Goal: Transaction & Acquisition: Obtain resource

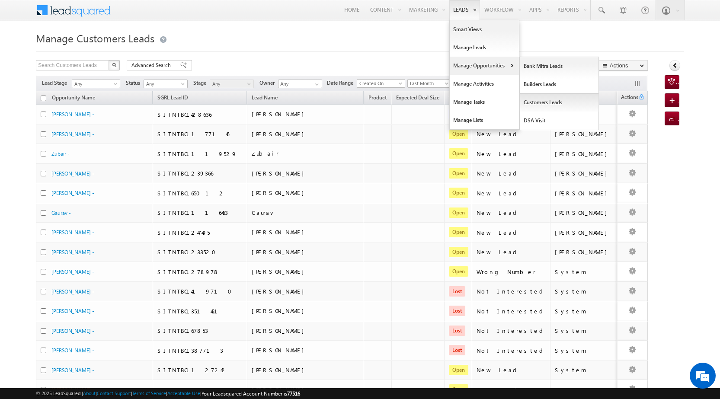
click at [543, 99] on link "Customers Leads" at bounding box center [559, 102] width 79 height 18
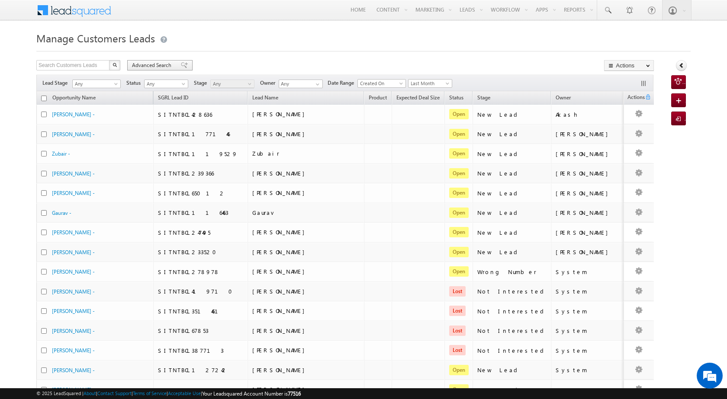
click at [144, 62] on span "Advanced Search" at bounding box center [153, 65] width 42 height 8
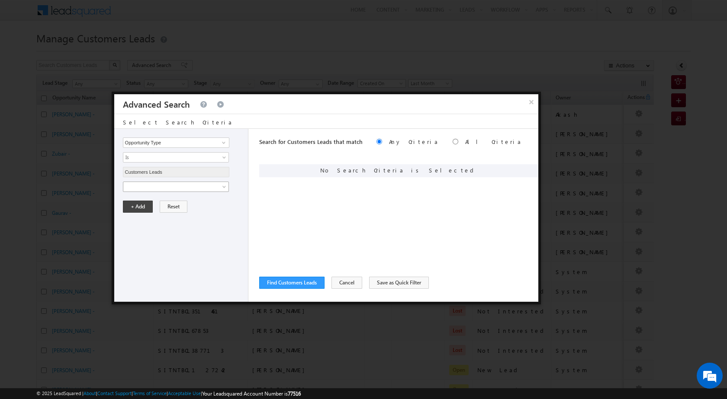
click at [190, 187] on span at bounding box center [170, 187] width 94 height 8
paste input "NTB_HL_FRESH_BM_CC_VB3_18AUG25"
type input "NTB_HL_FRESH_BM_CC_VB3_18AUG25"
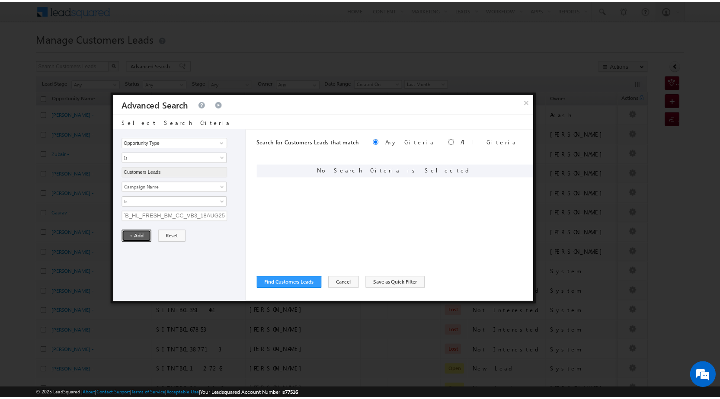
scroll to position [0, 0]
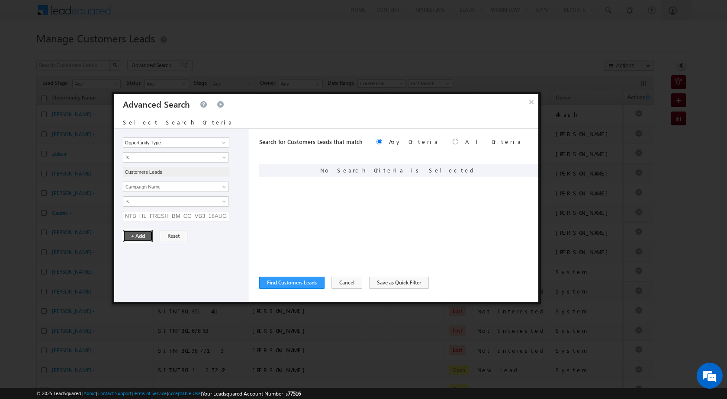
click at [147, 235] on button "+ Add" at bounding box center [138, 236] width 30 height 12
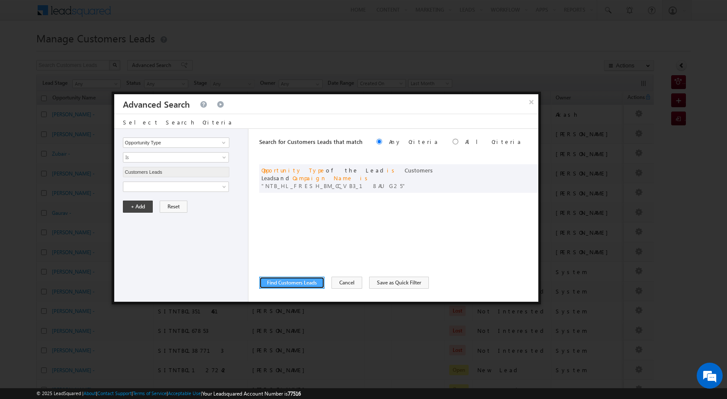
click at [304, 282] on button "Find Customers Leads" at bounding box center [291, 283] width 65 height 12
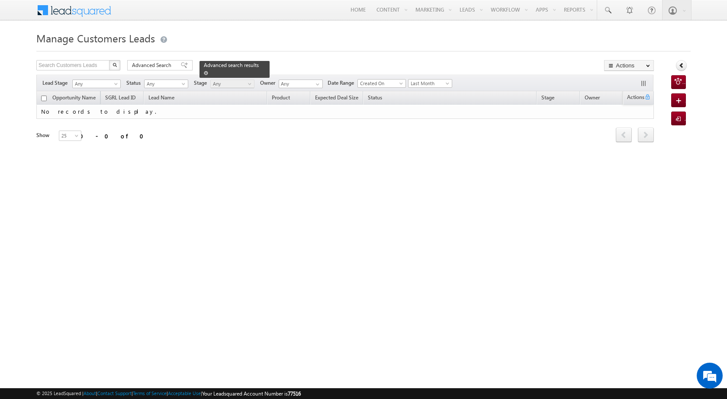
click at [208, 69] on link at bounding box center [206, 72] width 4 height 7
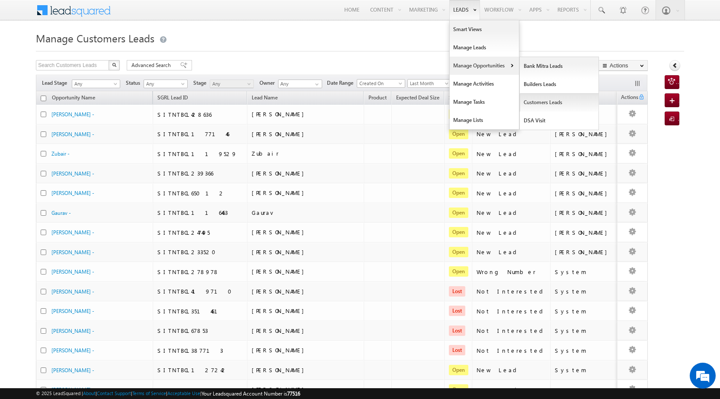
click at [548, 99] on link "Customers Leads" at bounding box center [559, 102] width 79 height 18
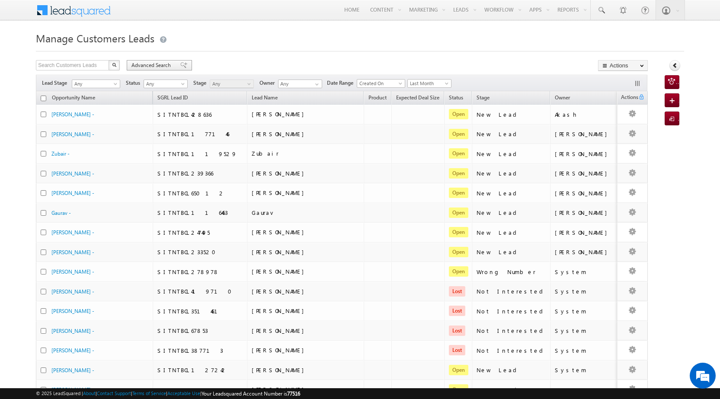
click at [136, 62] on span "Advanced Search" at bounding box center [152, 65] width 42 height 8
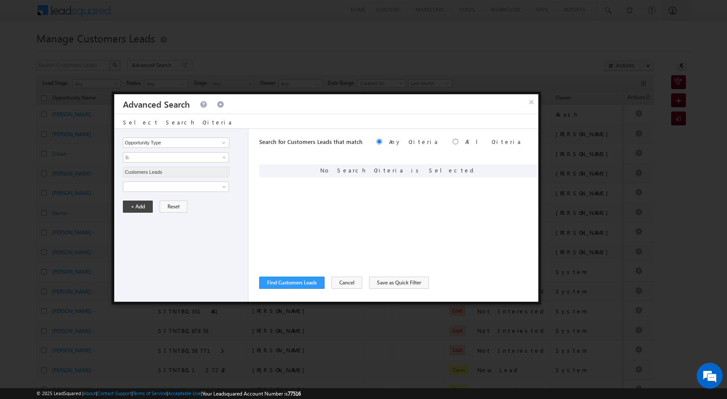
click at [173, 195] on div "Opportunity Type Lead Owner Sales Group Prospect Id Address 1 Address 2 Age Ass…" at bounding box center [181, 215] width 134 height 173
click at [170, 188] on span at bounding box center [170, 187] width 94 height 8
click at [166, 218] on input "text" at bounding box center [176, 216] width 106 height 10
paste input "NTB_HL_FRESH_BM_CC_VB3_18AUG25"
type input "NTB_HL_FRESH_BM_CC_VB3_18AUG25"
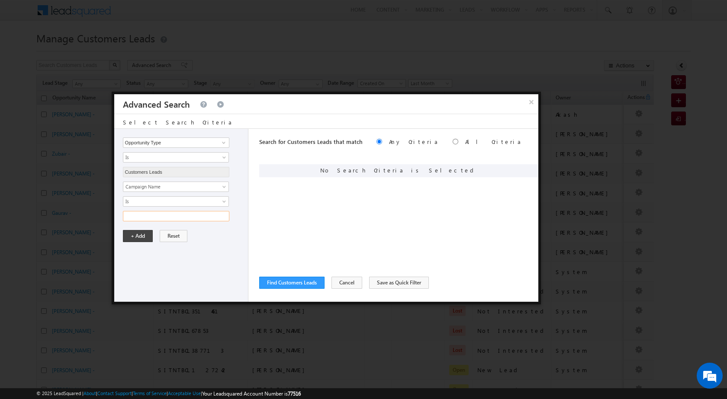
paste input "NTB_HL_FRESH_BM_CC_VB3_18AUG25"
type input "NTB_HL_FRESH_BM_CC_VB3_18AUG25"
click at [144, 236] on button "+ Add" at bounding box center [138, 236] width 30 height 12
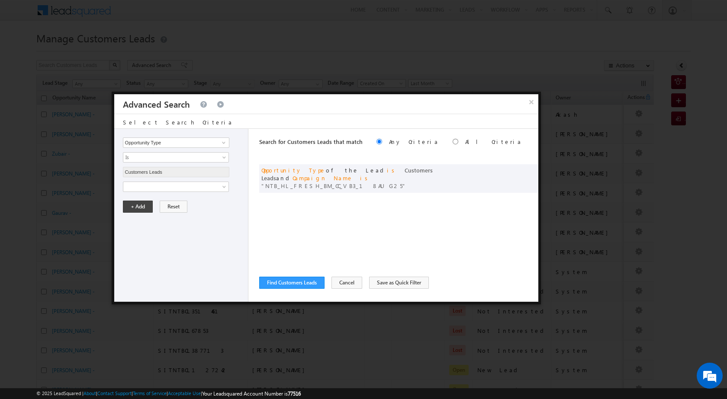
click at [334, 216] on div "Search for Customers Leads that match Any Criteria All Criteria Note that the c…" at bounding box center [398, 215] width 279 height 173
click at [301, 286] on button "Find Customers Leads" at bounding box center [291, 283] width 65 height 12
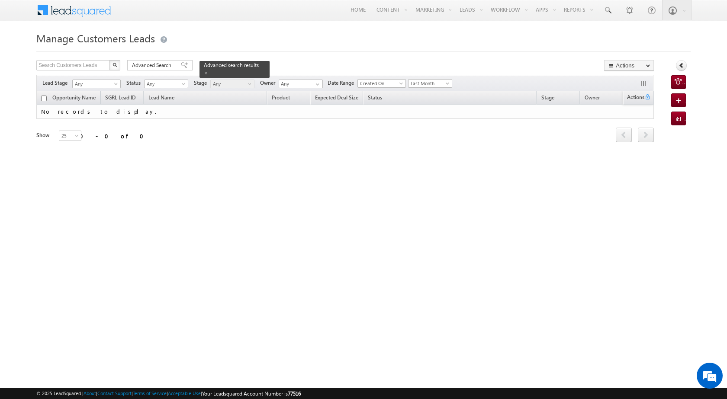
click at [358, 231] on div "Manage Customers Leads Search Customers Leads X 0 results found Advanced Search…" at bounding box center [363, 137] width 654 height 216
click at [157, 63] on span "Advanced Search" at bounding box center [153, 65] width 42 height 8
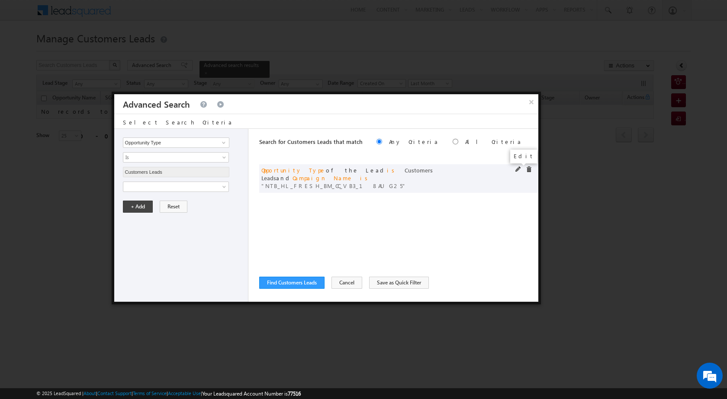
click at [516, 169] on span at bounding box center [518, 170] width 6 height 6
click at [167, 214] on input "NTB_HL_FRESH_BM_CC_VB3_18AUG25" at bounding box center [176, 216] width 106 height 10
paste input "4"
type input "NTB_HL_FRESH_BM_CC_VB4_18AUG25"
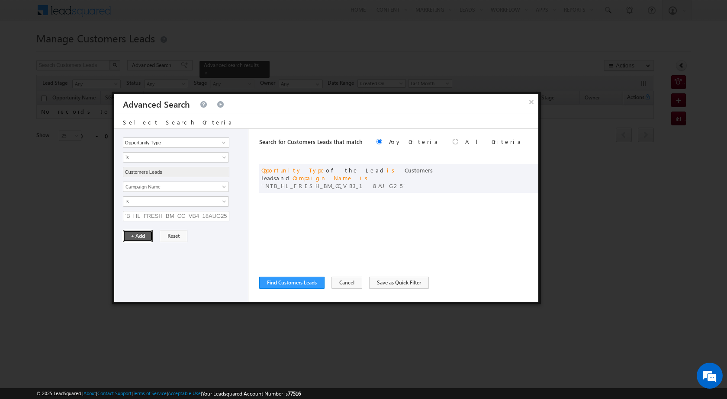
click at [136, 242] on button "+ Add" at bounding box center [138, 236] width 30 height 12
click at [300, 283] on button "Find Customers Leads" at bounding box center [291, 283] width 65 height 12
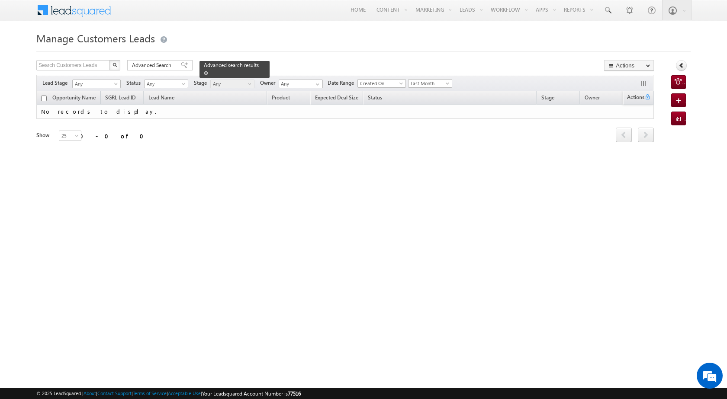
click at [208, 69] on link at bounding box center [206, 72] width 4 height 7
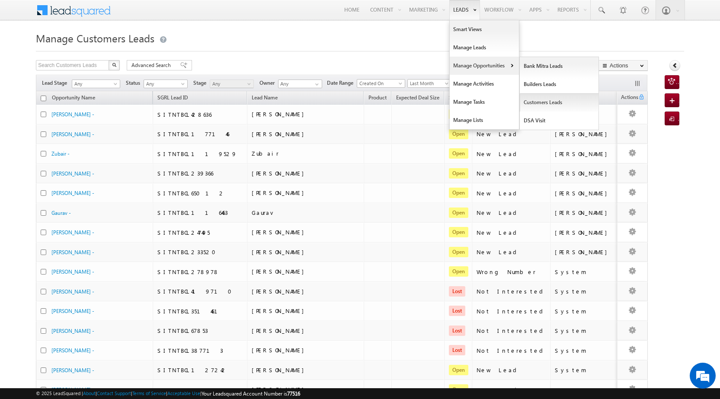
click at [545, 99] on link "Customers Leads" at bounding box center [559, 102] width 79 height 18
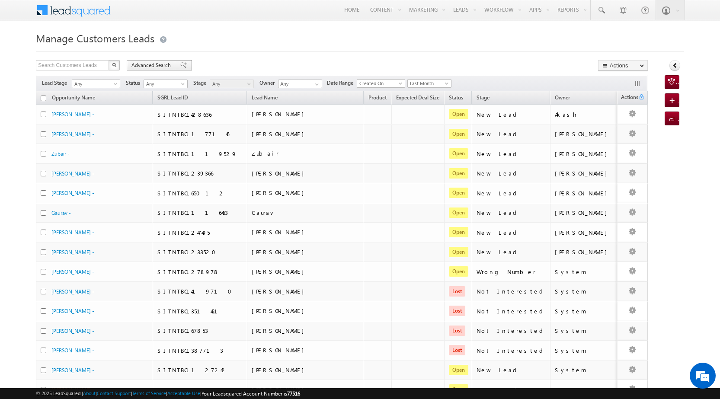
click at [148, 63] on span "Advanced Search" at bounding box center [152, 65] width 42 height 8
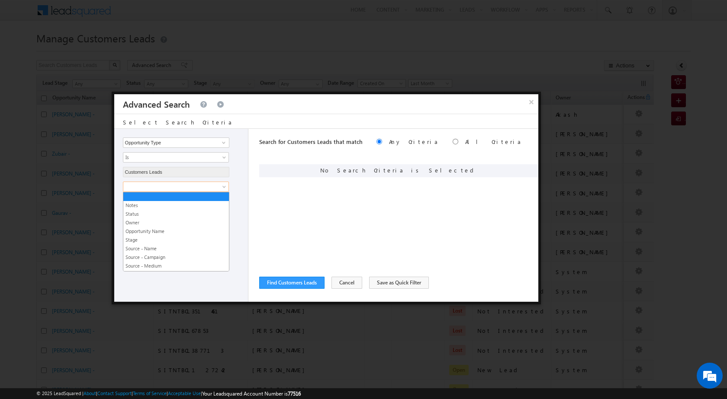
click at [190, 187] on span at bounding box center [170, 187] width 94 height 8
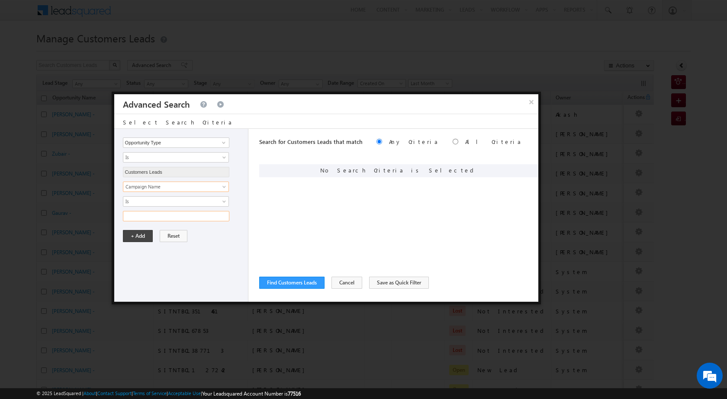
click at [198, 221] on input "text" at bounding box center [176, 216] width 106 height 10
paste input "NTB_HL_FRESH_BM_CC_VB3_18AUG25"
type input "NTB_HL_FRESH_BM_CC_VB3_18AUG25"
click at [138, 234] on button "+ Add" at bounding box center [138, 236] width 30 height 12
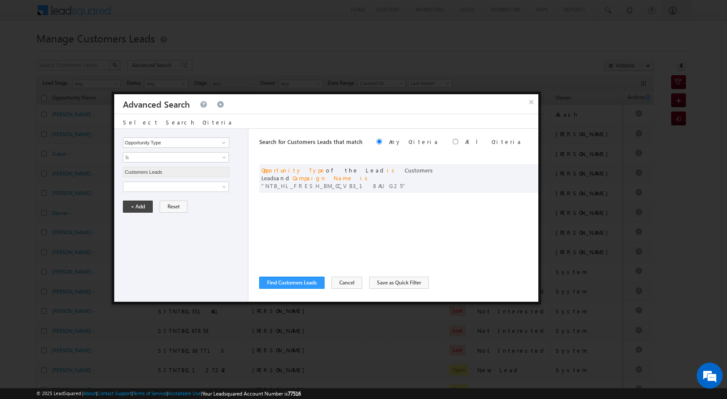
click at [343, 250] on div "Search for Customers Leads that match Any Criteria All Criteria Note that the c…" at bounding box center [398, 215] width 279 height 173
click at [296, 285] on button "Find Customers Leads" at bounding box center [291, 283] width 65 height 12
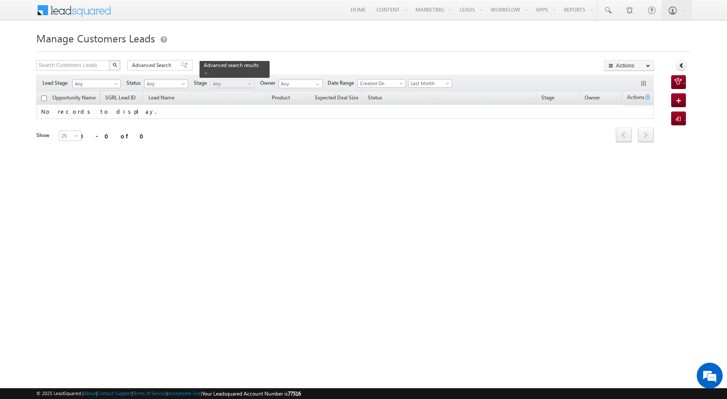
click at [420, 152] on div "Opportunity Name SGRL Lead ID Lead Name Product Expected Deal Size Status Stage…" at bounding box center [344, 122] width 617 height 62
click at [152, 68] on span "Advanced Search" at bounding box center [153, 65] width 42 height 8
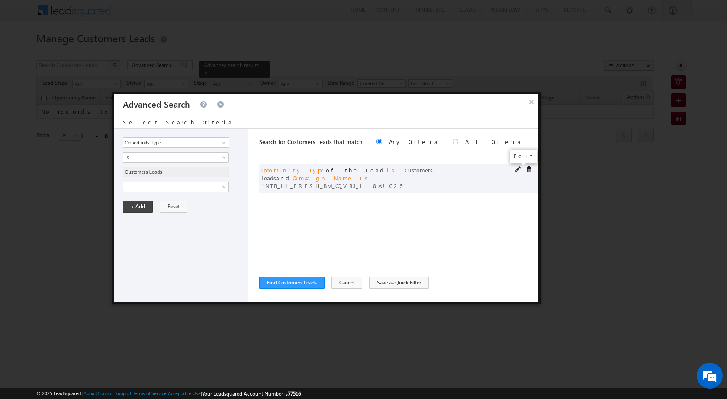
click at [515, 170] on span at bounding box center [518, 170] width 6 height 6
click at [163, 218] on input "NTB_HL_FRESH_BM_CC_VB3_18AUG25" at bounding box center [176, 216] width 106 height 10
paste input "2"
type input "NTB_HL_FRESH_BM_CC_VB2_18AUG25"
click at [133, 241] on button "+ Add" at bounding box center [138, 236] width 30 height 12
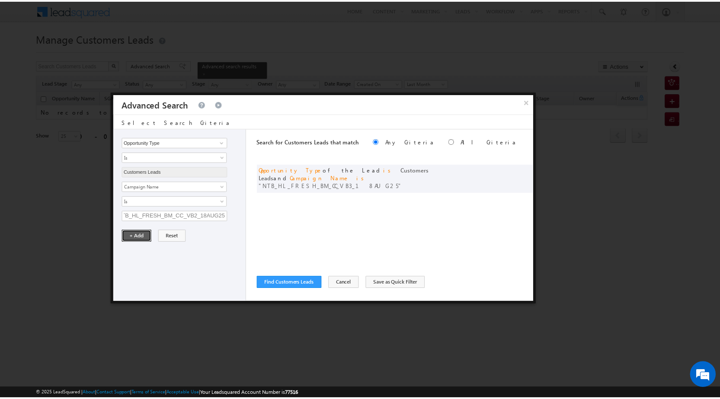
scroll to position [0, 0]
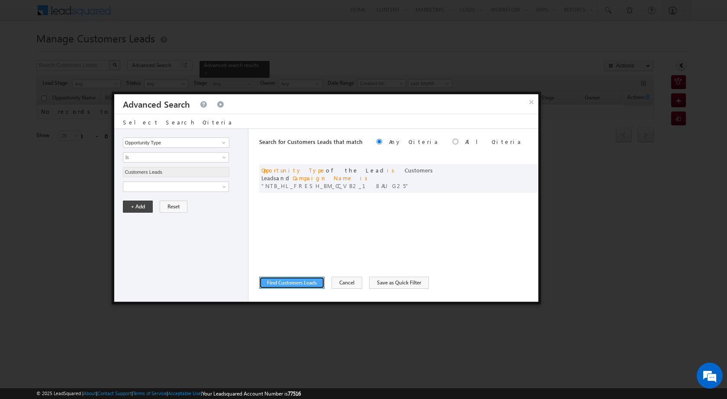
click at [298, 278] on button "Find Customers Leads" at bounding box center [291, 283] width 65 height 12
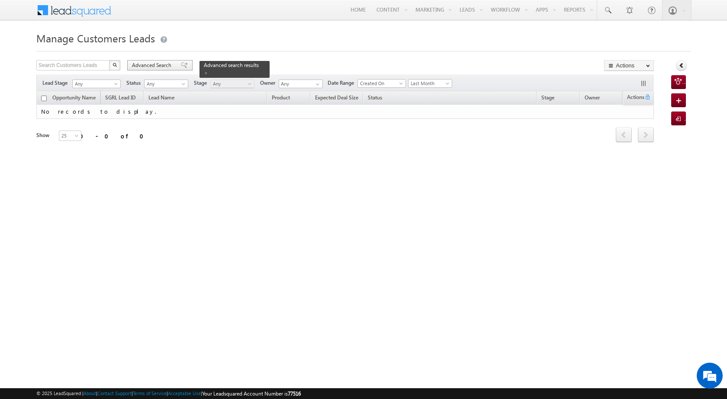
click at [135, 66] on span "Advanced Search" at bounding box center [153, 65] width 42 height 8
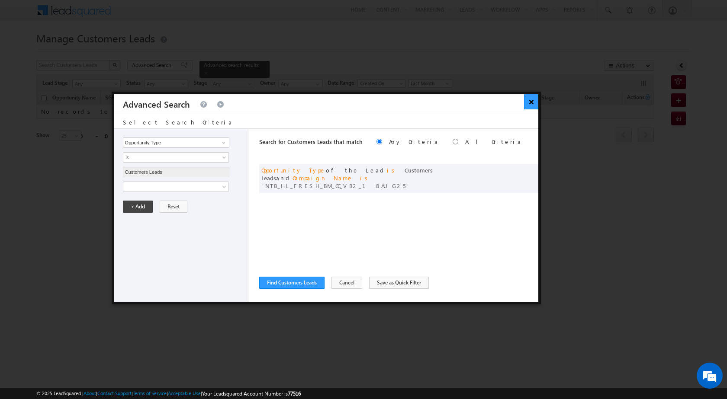
click at [526, 103] on button "×" at bounding box center [531, 101] width 14 height 15
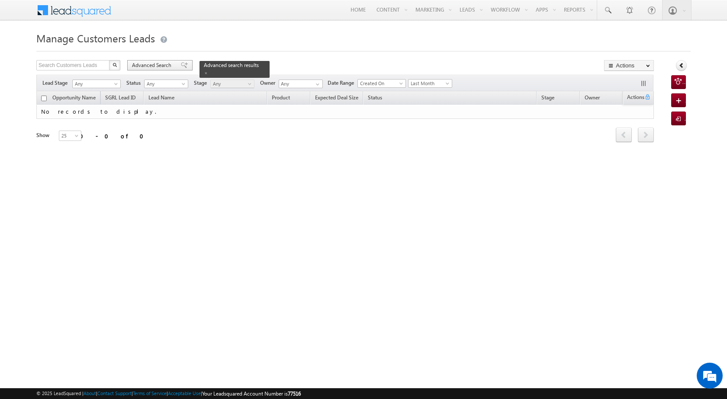
click at [154, 61] on div "Advanced Search" at bounding box center [159, 65] width 65 height 10
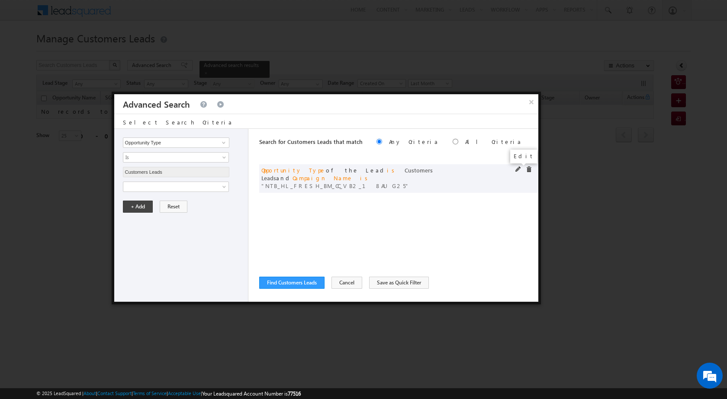
click at [516, 169] on span at bounding box center [518, 170] width 6 height 6
click at [166, 220] on input "NTB_HL_FRESH_BM_CC_VB2_18AUG25" at bounding box center [176, 216] width 106 height 10
click at [528, 100] on button "×" at bounding box center [531, 101] width 14 height 15
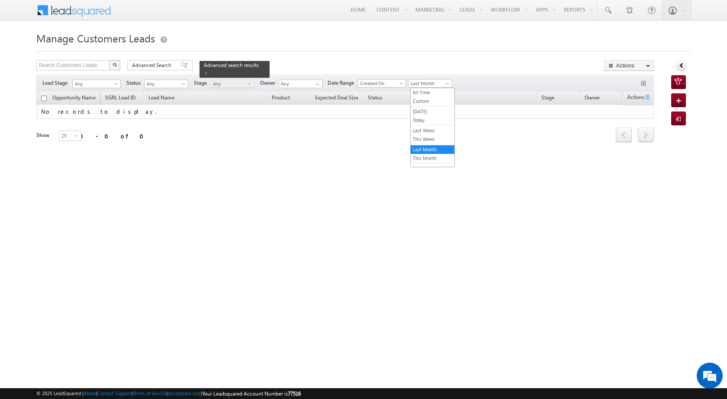
click at [442, 88] on body "Menu Javed Qamar Alimuddin An... javed .ansa ri@sg rlimi" at bounding box center [363, 122] width 727 height 245
click at [436, 157] on link "This Month" at bounding box center [432, 158] width 44 height 8
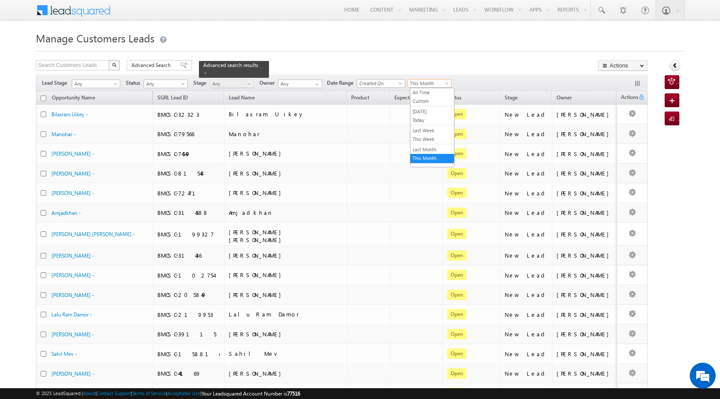
click at [444, 81] on span "This Month" at bounding box center [428, 84] width 41 height 8
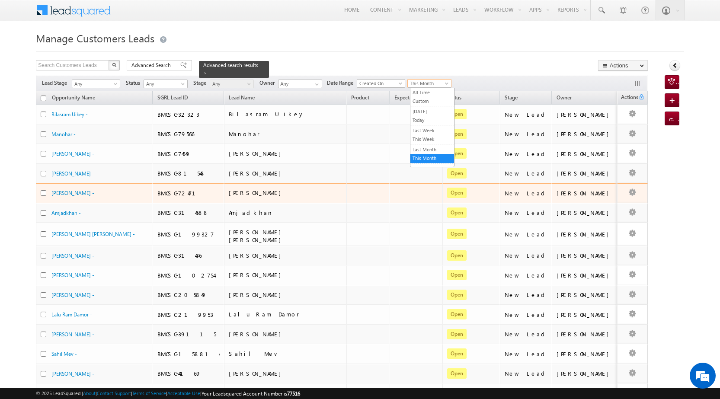
click at [361, 185] on td at bounding box center [367, 193] width 43 height 20
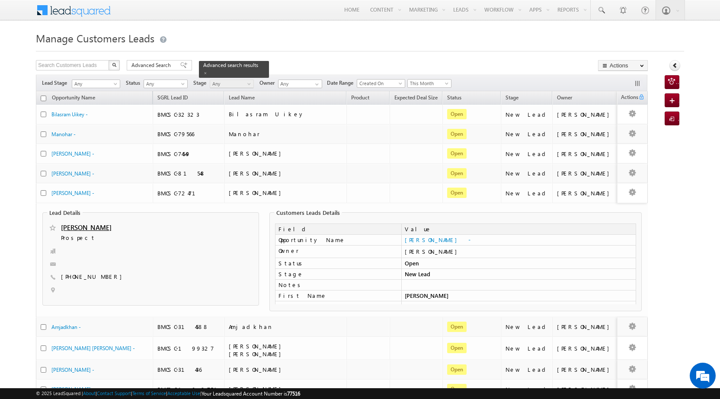
click at [449, 45] on h1 "Manage Customers Leads" at bounding box center [360, 37] width 648 height 17
click at [451, 87] on span at bounding box center [447, 85] width 7 height 7
click at [439, 95] on link "All Time" at bounding box center [432, 93] width 44 height 8
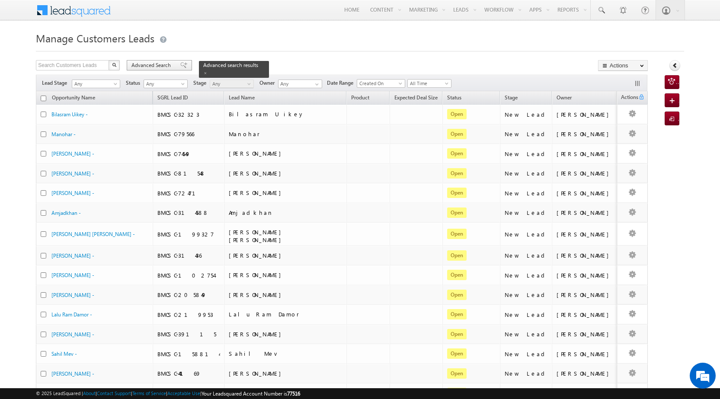
click at [154, 64] on span "Advanced Search" at bounding box center [152, 65] width 42 height 8
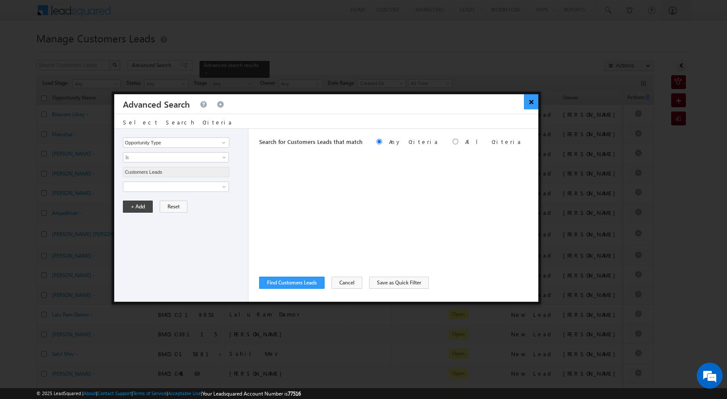
click at [535, 101] on button "×" at bounding box center [531, 101] width 14 height 15
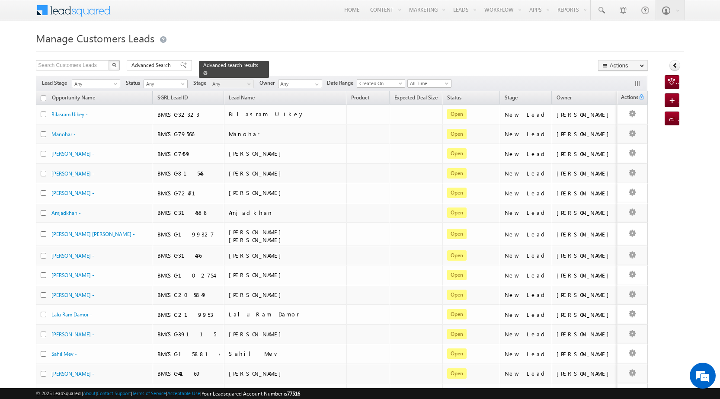
click at [212, 65] on span "Advanced search results" at bounding box center [230, 65] width 55 height 6
click at [157, 61] on div "Advanced Search" at bounding box center [159, 65] width 65 height 10
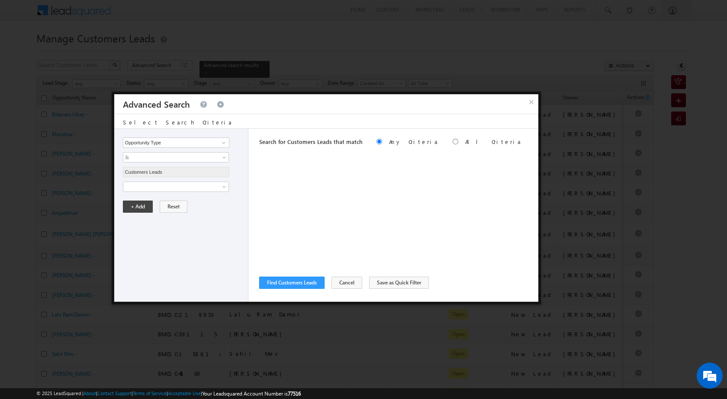
click at [180, 192] on div "Opportunity Type Lead Owner Sales Group Prospect Id Address 1 Address 2 Age Ass…" at bounding box center [181, 215] width 134 height 173
click at [184, 189] on span at bounding box center [170, 187] width 94 height 8
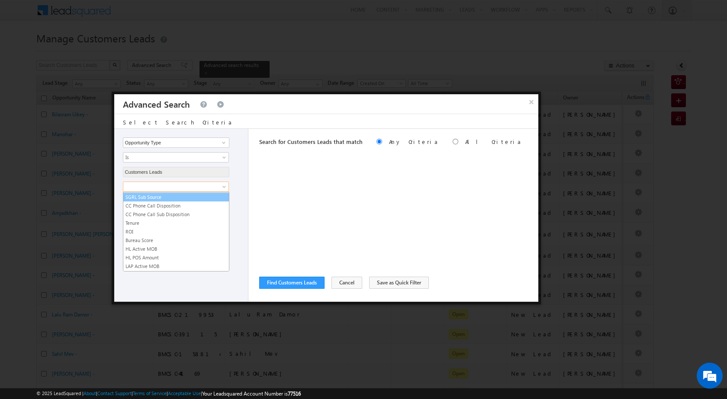
scroll to position [432, 0]
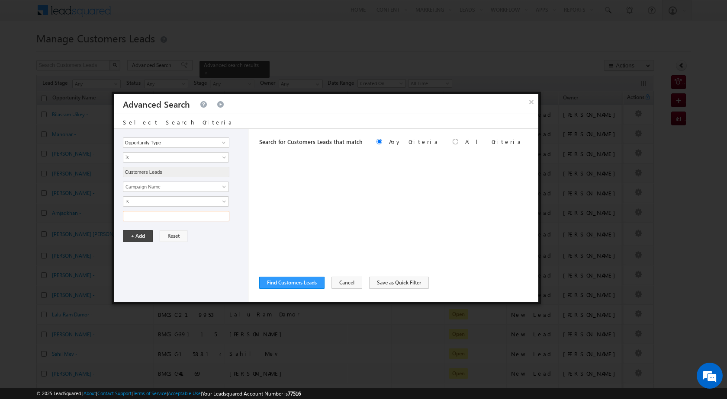
paste input "NTB_HL_FRESH_BM_CC_VB3_18AUG25"
type input "NTB_HL_FRESH_BM_CC_VB3_18AUG25"
click at [137, 237] on button "+ Add" at bounding box center [138, 236] width 30 height 12
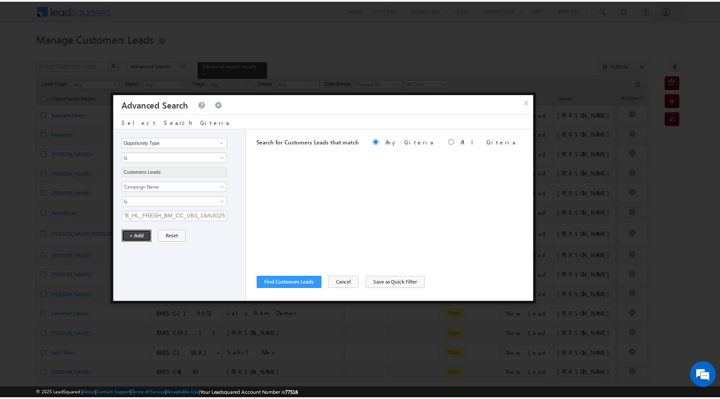
scroll to position [0, 0]
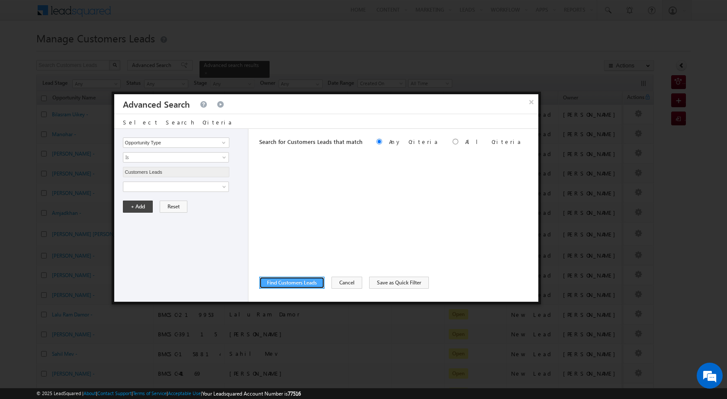
click at [303, 282] on button "Find Customers Leads" at bounding box center [291, 283] width 65 height 12
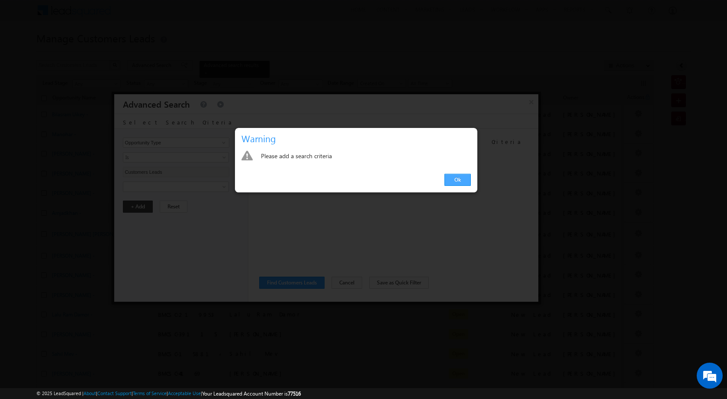
click at [449, 180] on link "Ok" at bounding box center [457, 180] width 26 height 12
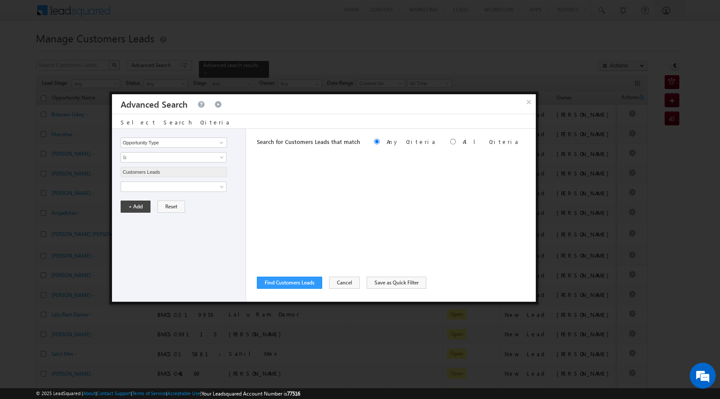
click at [357, 186] on div "Search for Customers Leads that match Any Criteria All Criteria Note that the c…" at bounding box center [396, 215] width 279 height 173
click at [527, 96] on button "×" at bounding box center [529, 101] width 14 height 15
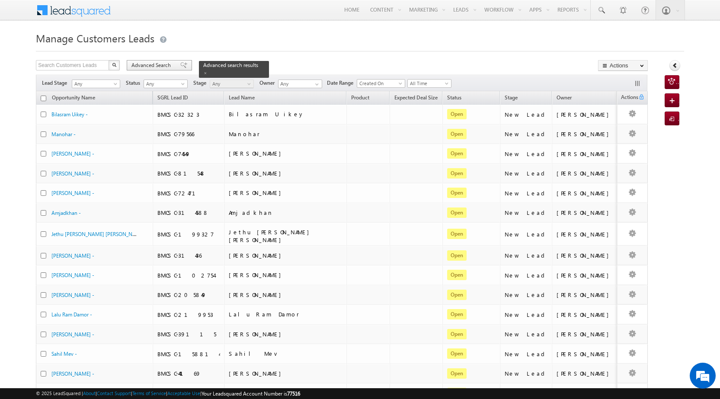
click at [171, 64] on span "Advanced Search" at bounding box center [152, 65] width 42 height 8
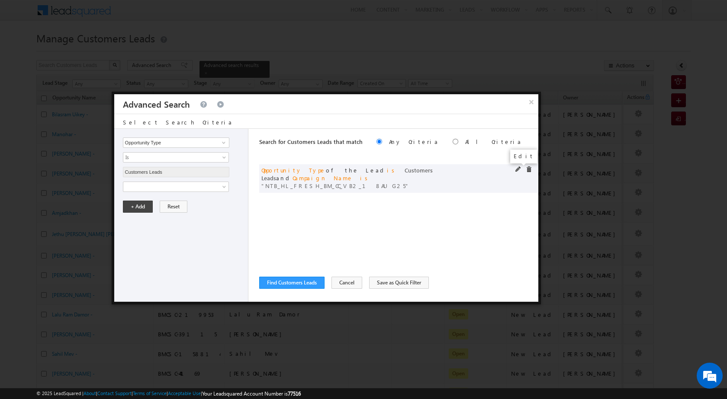
click at [515, 169] on span at bounding box center [518, 170] width 6 height 6
click at [176, 217] on input "NTB_HL_FRESH_BM_CC_VB2_18AUG25" at bounding box center [176, 216] width 106 height 10
paste input "3"
type input "NTB_HL_FRESH_BM_CC_VB3_18AUG25"
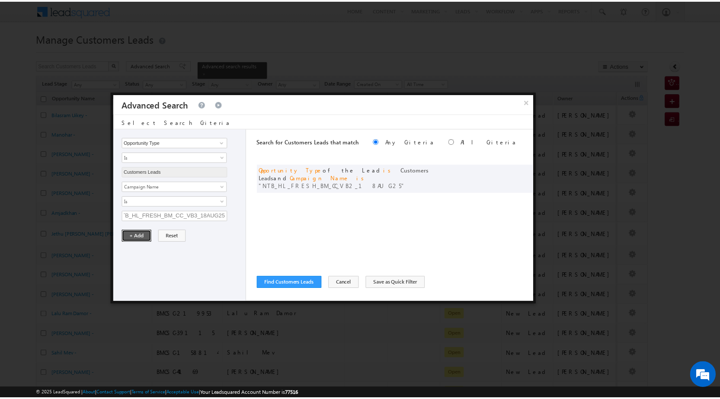
scroll to position [0, 0]
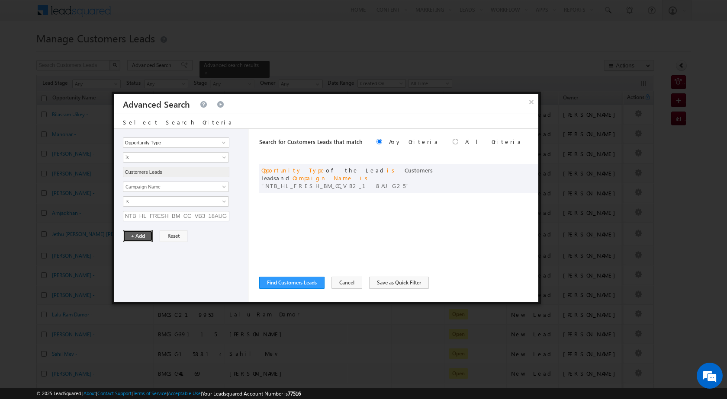
click at [140, 234] on button "+ Add" at bounding box center [138, 236] width 30 height 12
click at [277, 277] on button "Find Customers Leads" at bounding box center [291, 283] width 65 height 12
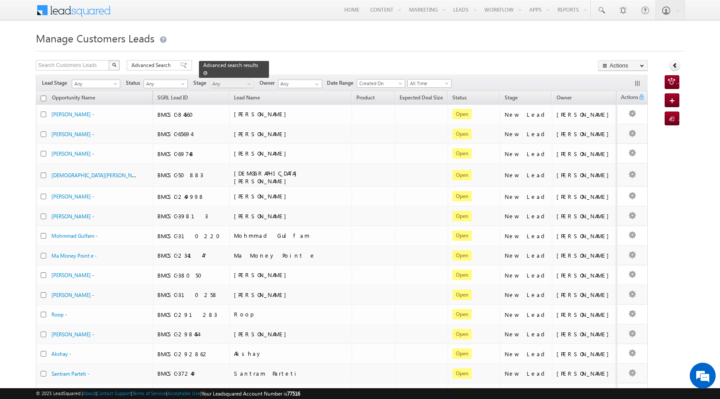
click at [208, 67] on span "Advanced search results" at bounding box center [230, 65] width 55 height 6
click at [143, 66] on span "Advanced Search" at bounding box center [152, 65] width 42 height 8
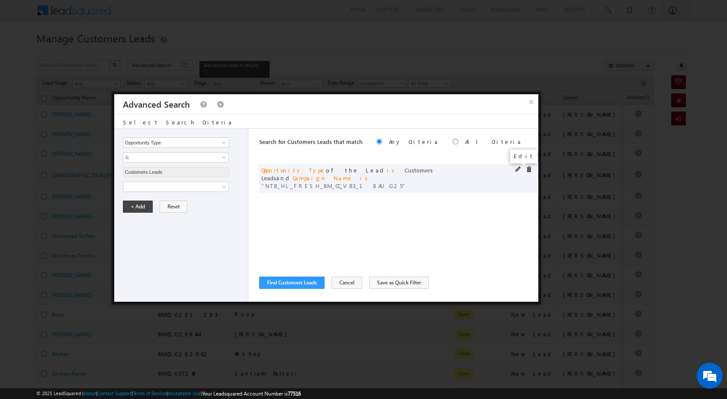
click at [515, 167] on span at bounding box center [518, 170] width 6 height 6
click at [187, 218] on input "NTB_HL_FRESH_BM_CC_VB3_18AUG25" at bounding box center [176, 216] width 106 height 10
click at [131, 235] on button "+ Add" at bounding box center [138, 236] width 30 height 12
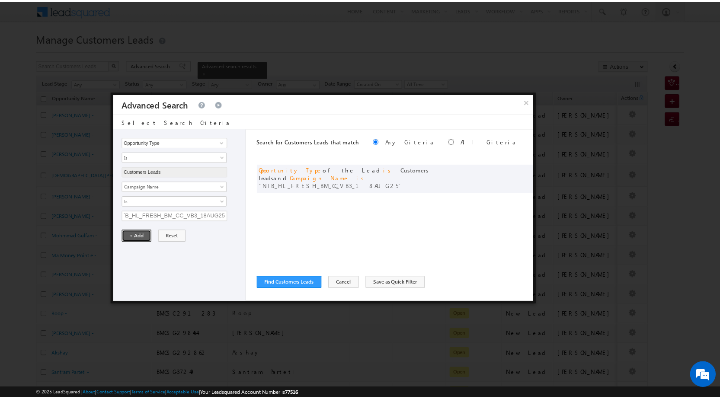
scroll to position [0, 0]
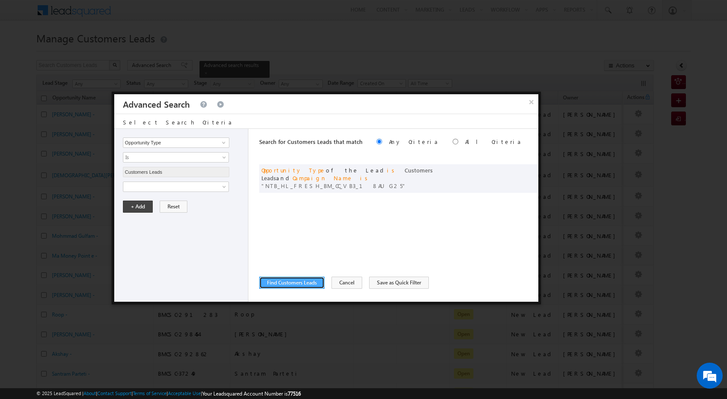
click at [295, 281] on button "Find Customers Leads" at bounding box center [291, 283] width 65 height 12
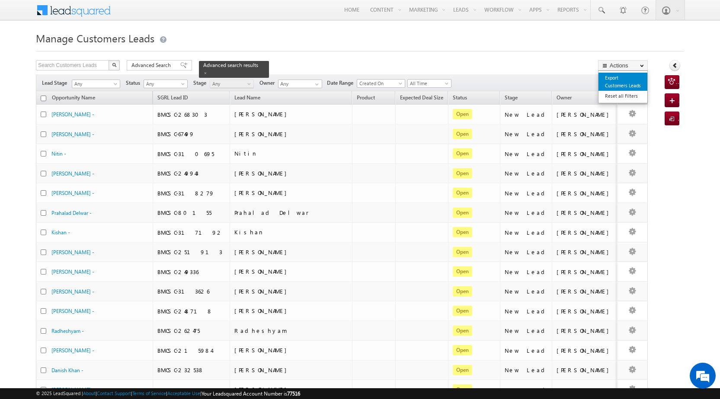
click at [637, 87] on link "Export Customers Leads" at bounding box center [623, 82] width 49 height 18
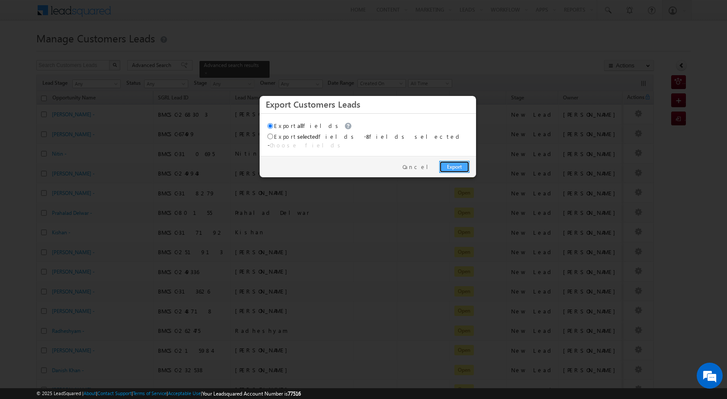
click at [443, 161] on link "Export" at bounding box center [454, 167] width 30 height 12
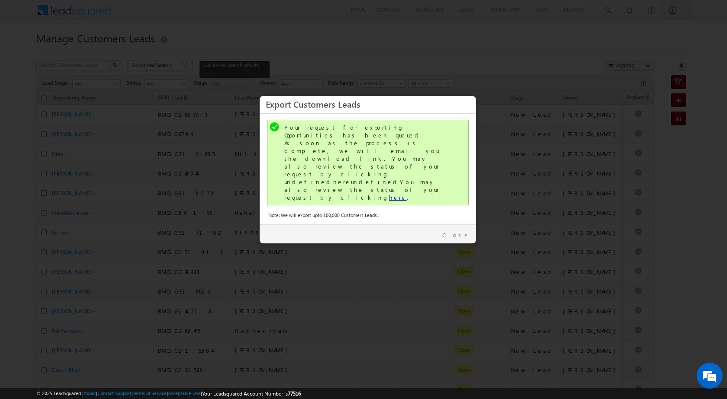
click at [389, 194] on link "here" at bounding box center [398, 197] width 18 height 7
click at [462, 231] on link "Close" at bounding box center [455, 235] width 27 height 8
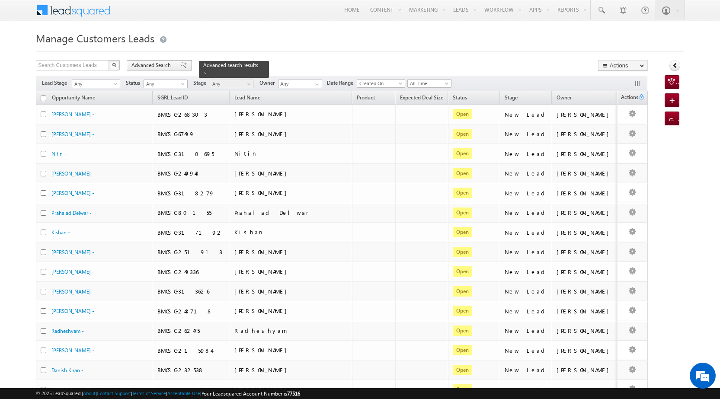
click at [141, 67] on span "Advanced Search" at bounding box center [152, 65] width 42 height 8
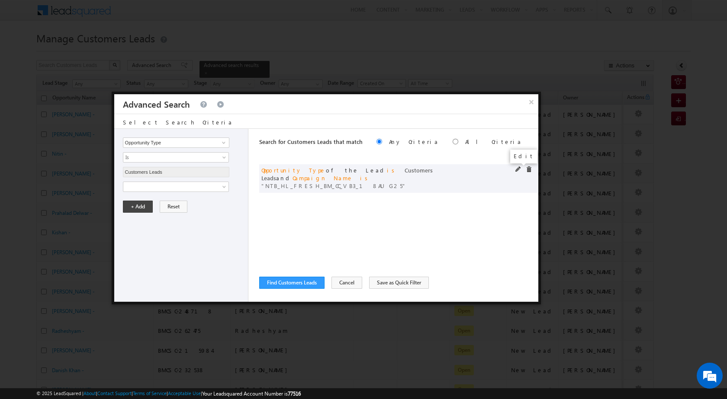
click at [518, 168] on span at bounding box center [518, 170] width 6 height 6
click at [185, 220] on input "NTB_HL_FRESH_BM_CC_VB3_18AUG25" at bounding box center [176, 216] width 106 height 10
paste input "4"
type input "NTB_HL_FRESH_BM_CC_VB4_18AUG25"
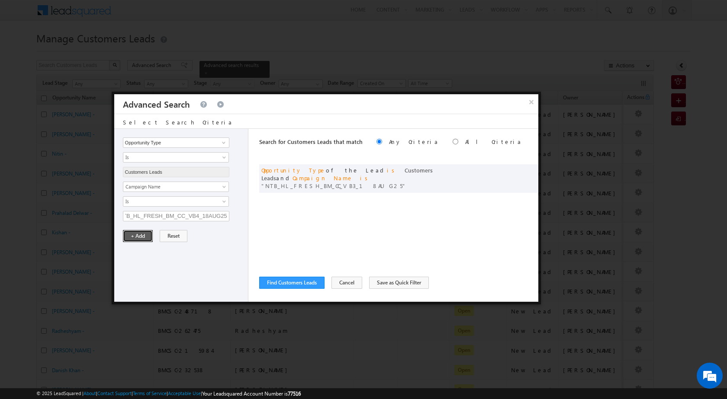
click at [146, 234] on button "+ Add" at bounding box center [138, 236] width 30 height 12
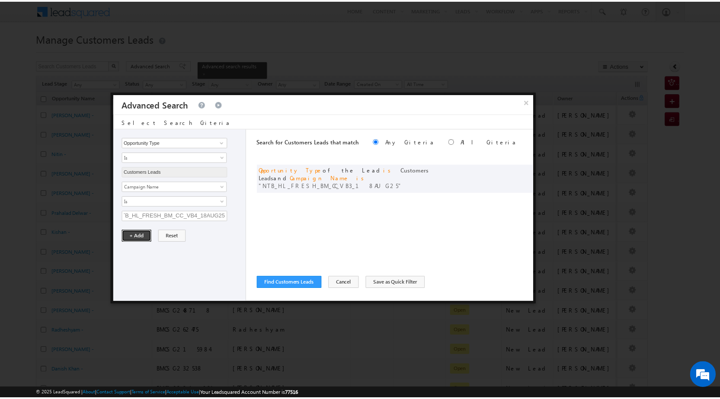
scroll to position [0, 0]
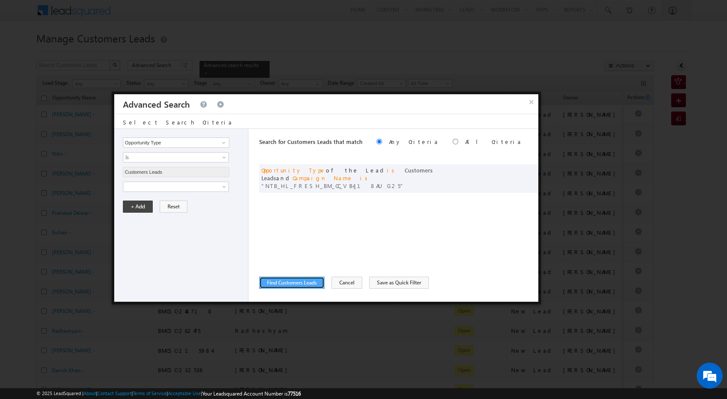
click at [285, 279] on button "Find Customers Leads" at bounding box center [291, 283] width 65 height 12
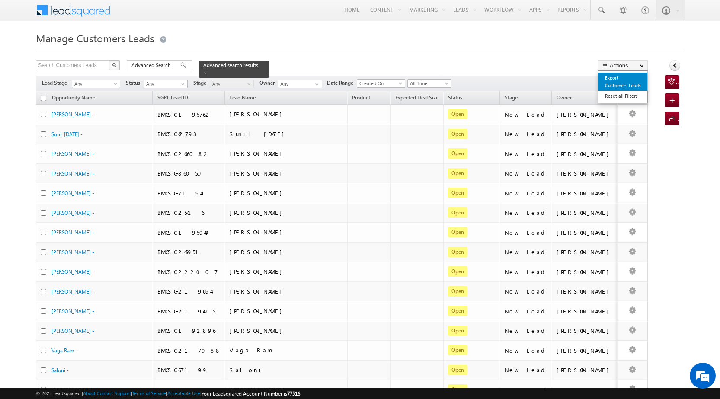
click at [631, 81] on link "Export Customers Leads" at bounding box center [623, 82] width 49 height 18
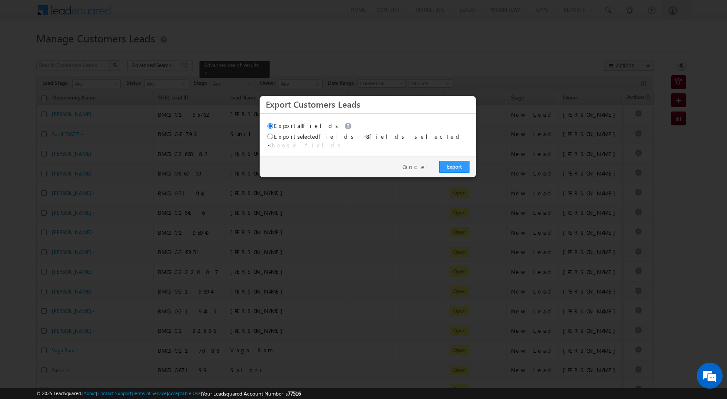
click at [456, 168] on div "Export Cancel" at bounding box center [368, 166] width 216 height 21
click at [456, 163] on link "Export" at bounding box center [454, 167] width 30 height 12
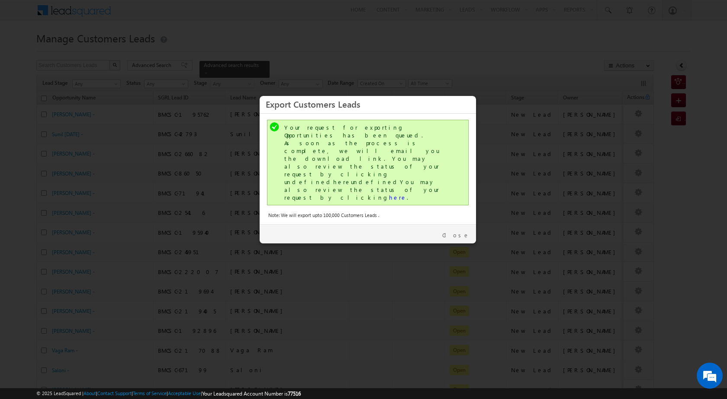
click at [328, 160] on div "Your request for exporting Opportunities has been queued. As soon as the proces…" at bounding box center [368, 163] width 169 height 78
click at [330, 160] on div "Your request for exporting Opportunities has been queued. As soon as the proces…" at bounding box center [368, 163] width 169 height 78
click at [389, 194] on link "here" at bounding box center [398, 197] width 18 height 7
click at [465, 231] on link "Close" at bounding box center [455, 235] width 27 height 8
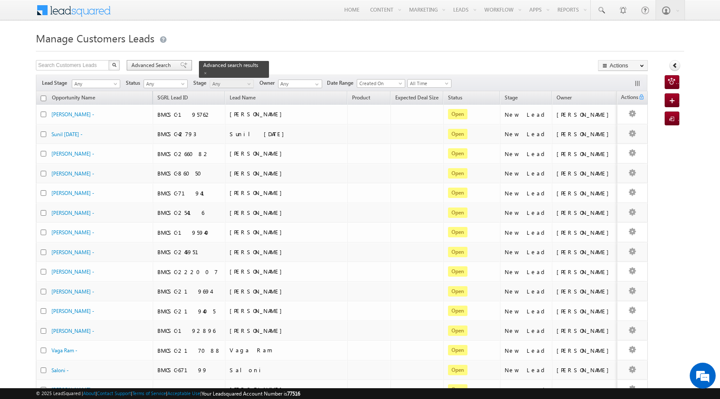
click at [154, 67] on span "Advanced Search" at bounding box center [152, 65] width 42 height 8
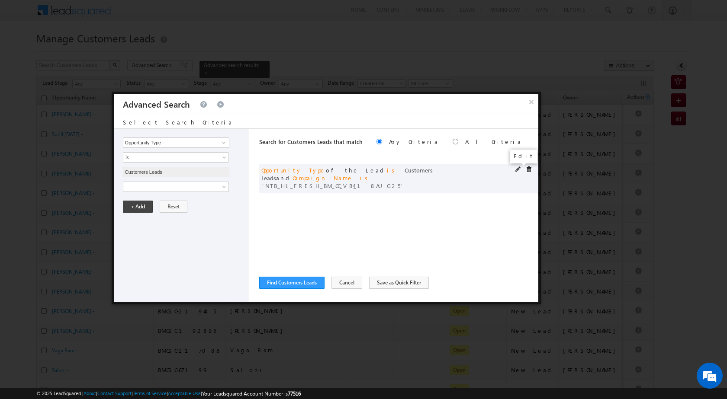
click at [518, 170] on span at bounding box center [518, 170] width 6 height 6
click at [195, 216] on input "NTB_HL_FRESH_BM_CC_VB4_18AUG25" at bounding box center [176, 216] width 106 height 10
paste input "2"
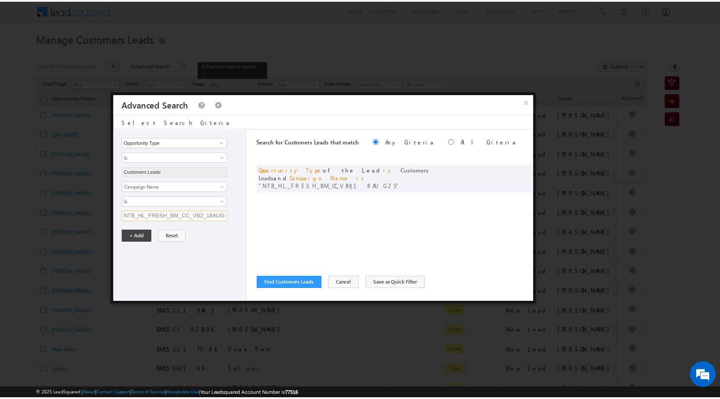
scroll to position [0, 6]
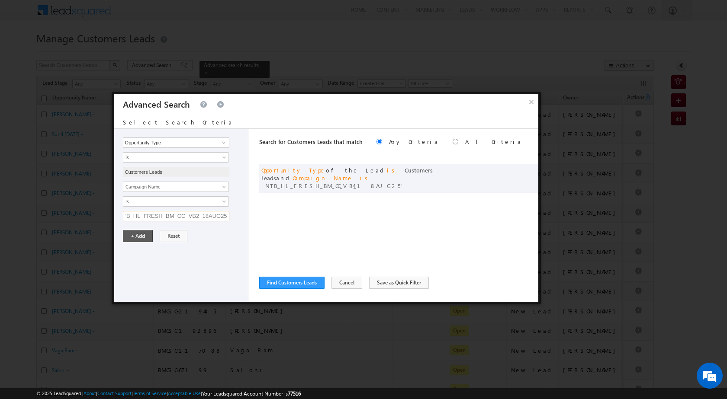
type input "NTB_HL_FRESH_BM_CC_VB2_18AUG25"
click at [148, 238] on button "+ Add" at bounding box center [138, 236] width 30 height 12
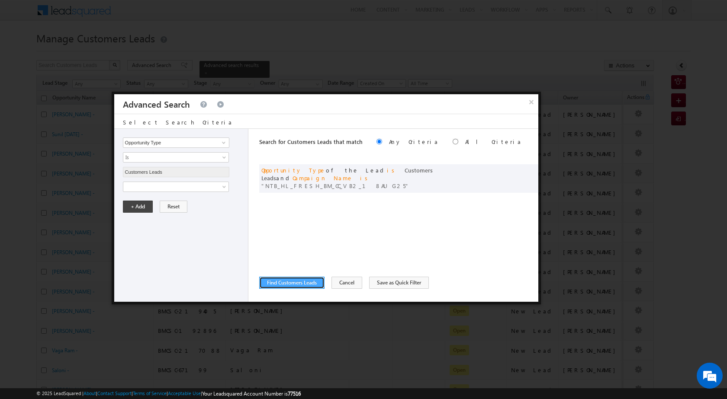
click at [319, 285] on button "Find Customers Leads" at bounding box center [291, 283] width 65 height 12
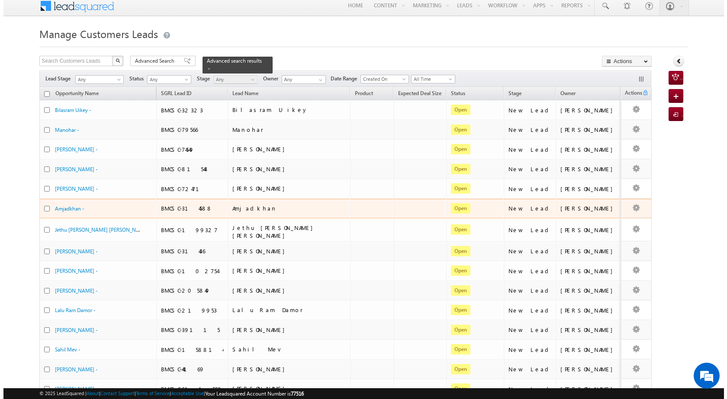
scroll to position [0, 0]
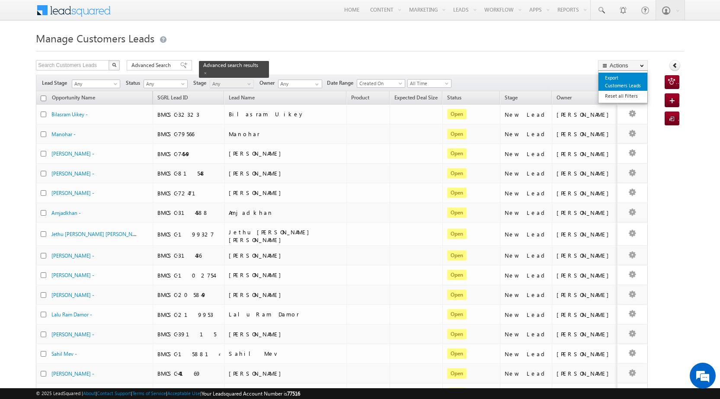
click at [629, 82] on link "Export Customers Leads" at bounding box center [623, 82] width 49 height 18
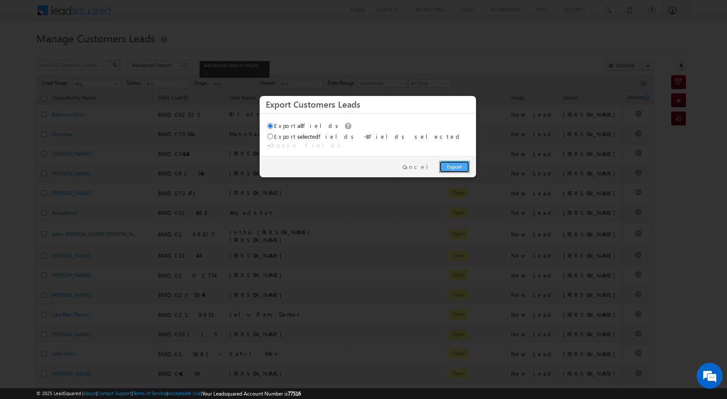
click at [455, 163] on link "Export" at bounding box center [454, 167] width 30 height 12
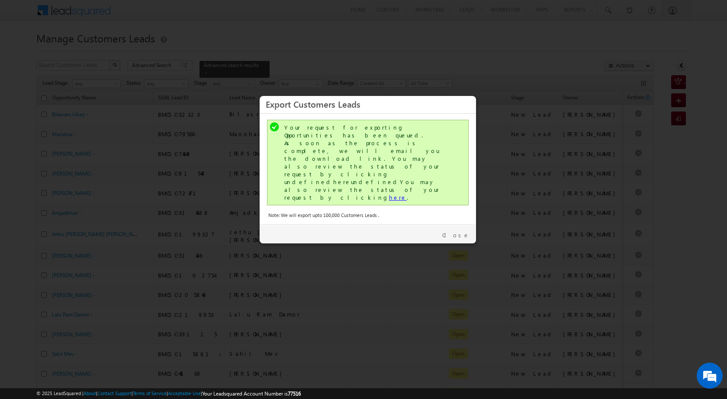
click at [389, 194] on link "here" at bounding box center [398, 197] width 18 height 7
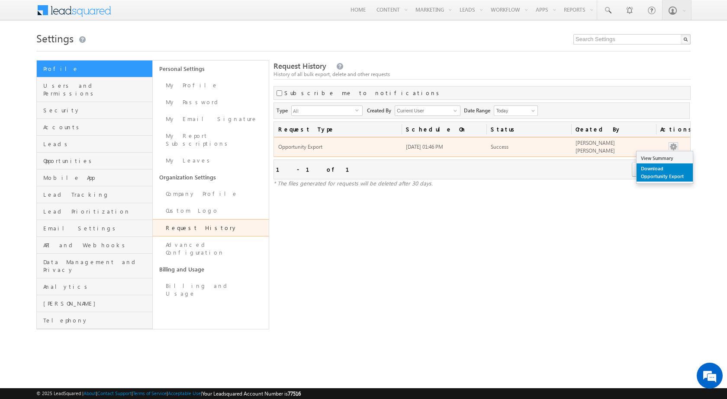
click at [665, 178] on link "Download Opportunity Export" at bounding box center [664, 172] width 56 height 18
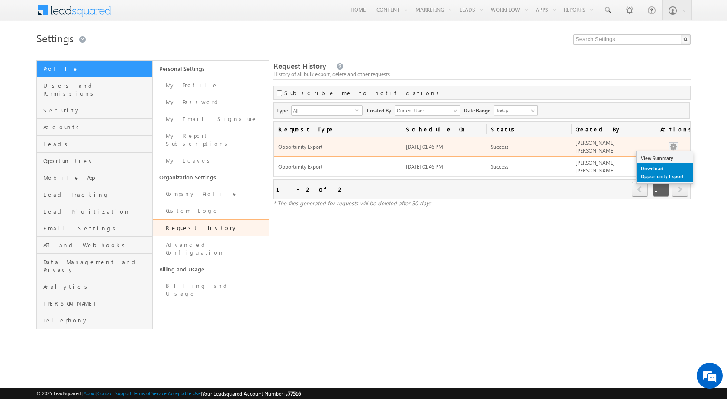
click at [667, 175] on link "Download Opportunity Export" at bounding box center [664, 172] width 56 height 18
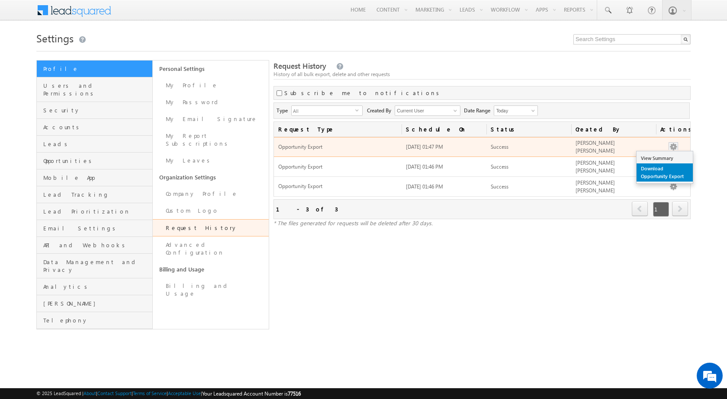
click at [663, 166] on link "Download Opportunity Export" at bounding box center [664, 172] width 56 height 18
